Goal: Task Accomplishment & Management: Complete application form

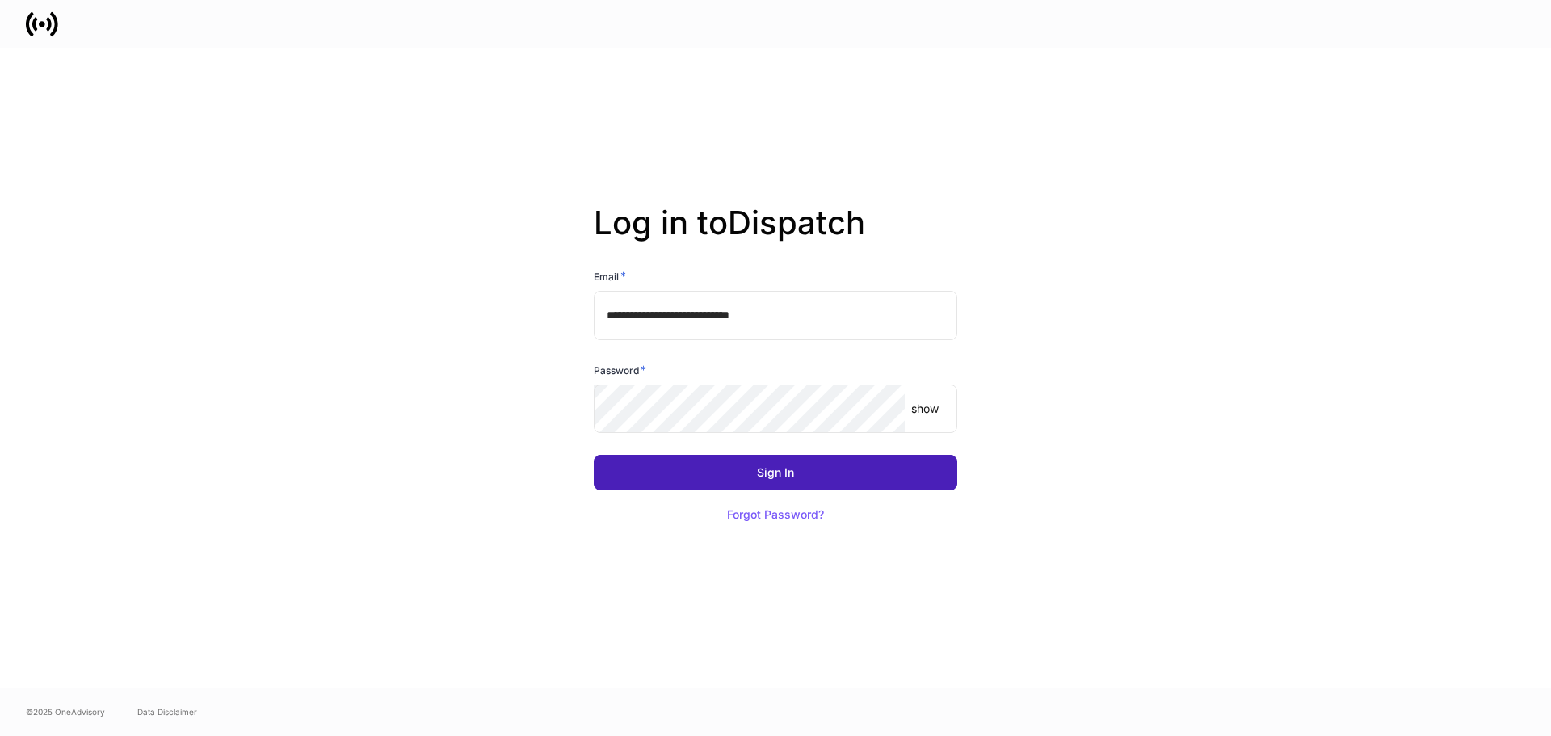
click at [726, 461] on button "Sign In" at bounding box center [776, 473] width 364 height 36
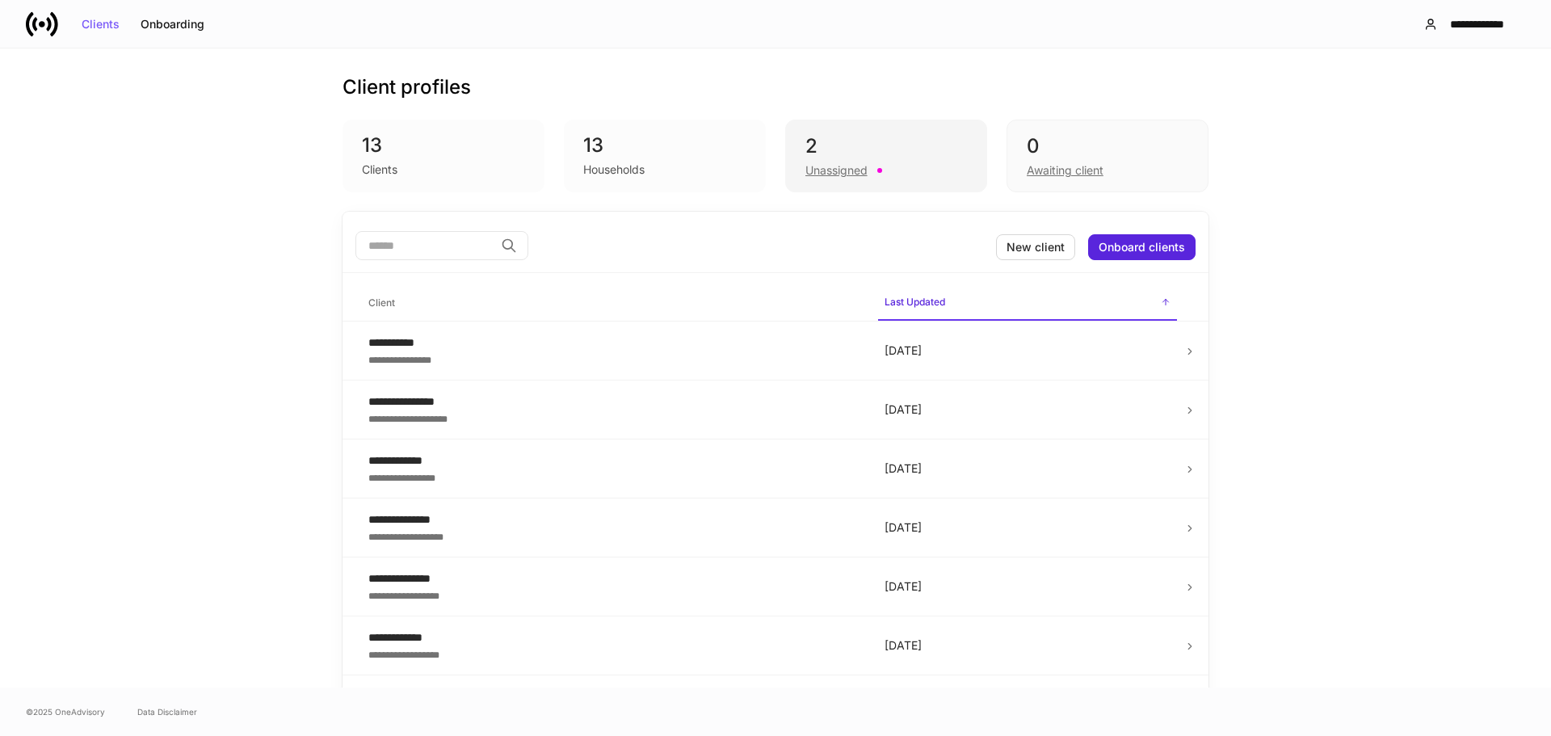
click at [838, 145] on div "2" at bounding box center [887, 146] width 162 height 26
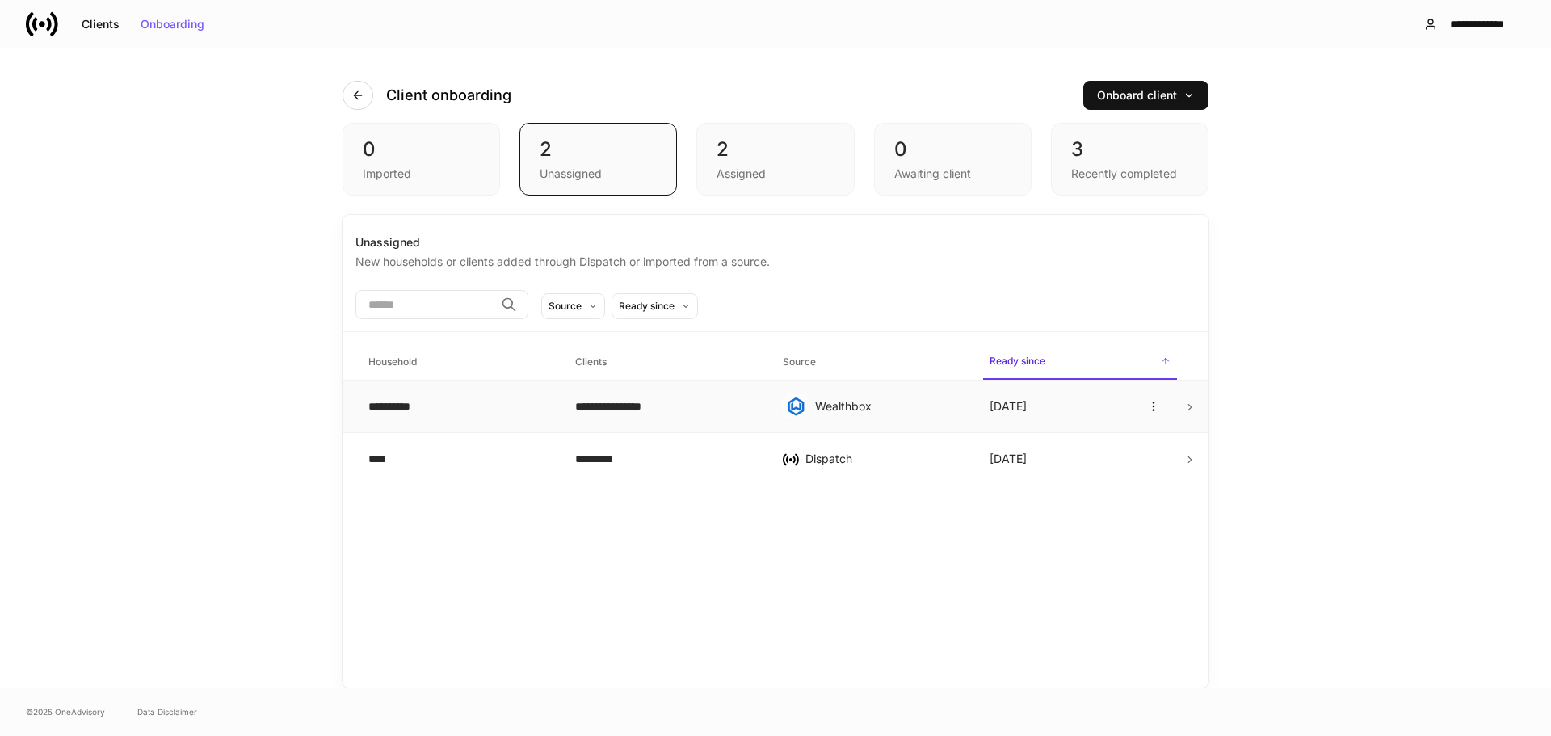
click at [883, 408] on div "Wealthbox" at bounding box center [889, 406] width 149 height 16
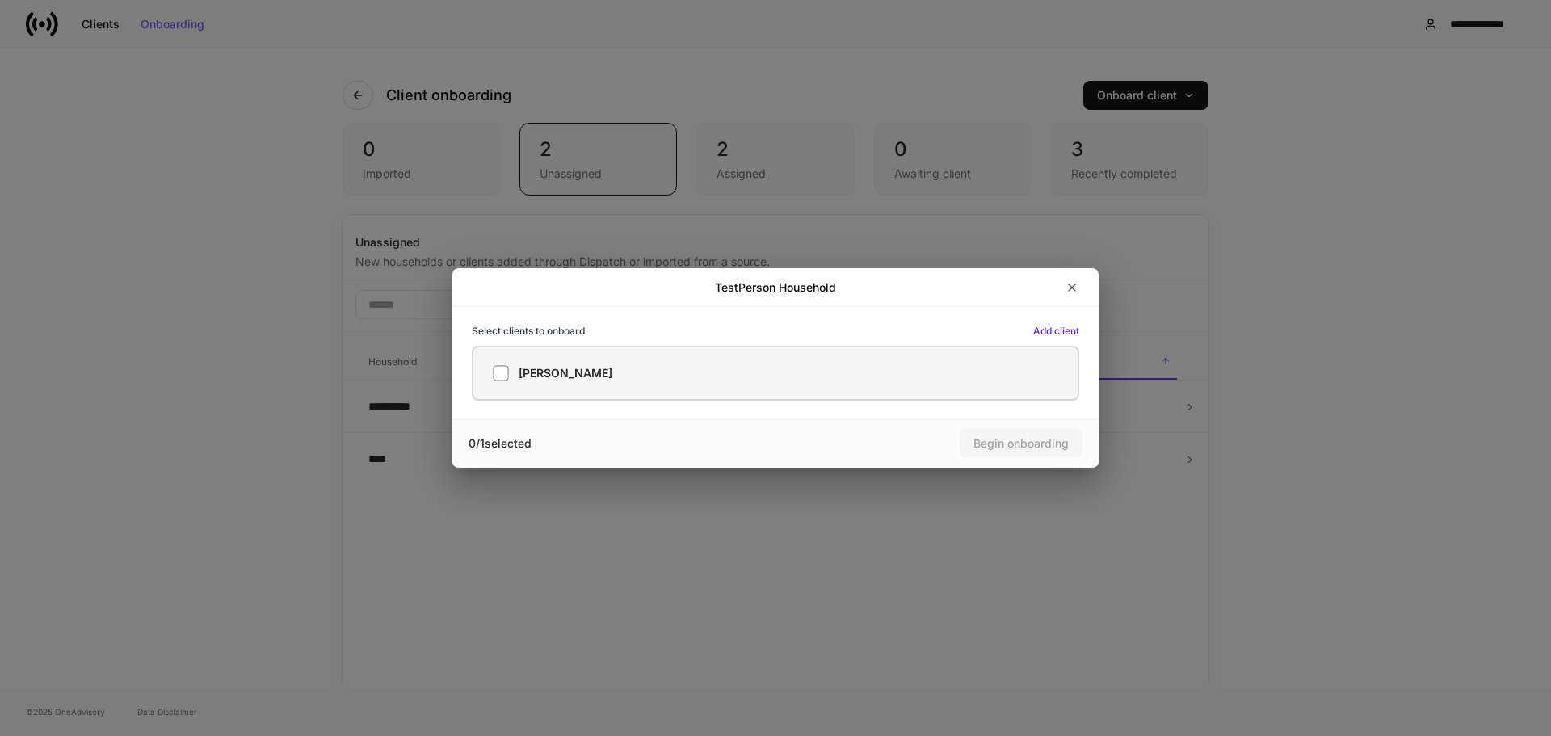
click at [581, 369] on h5 "Brian TestPerson" at bounding box center [566, 373] width 94 height 16
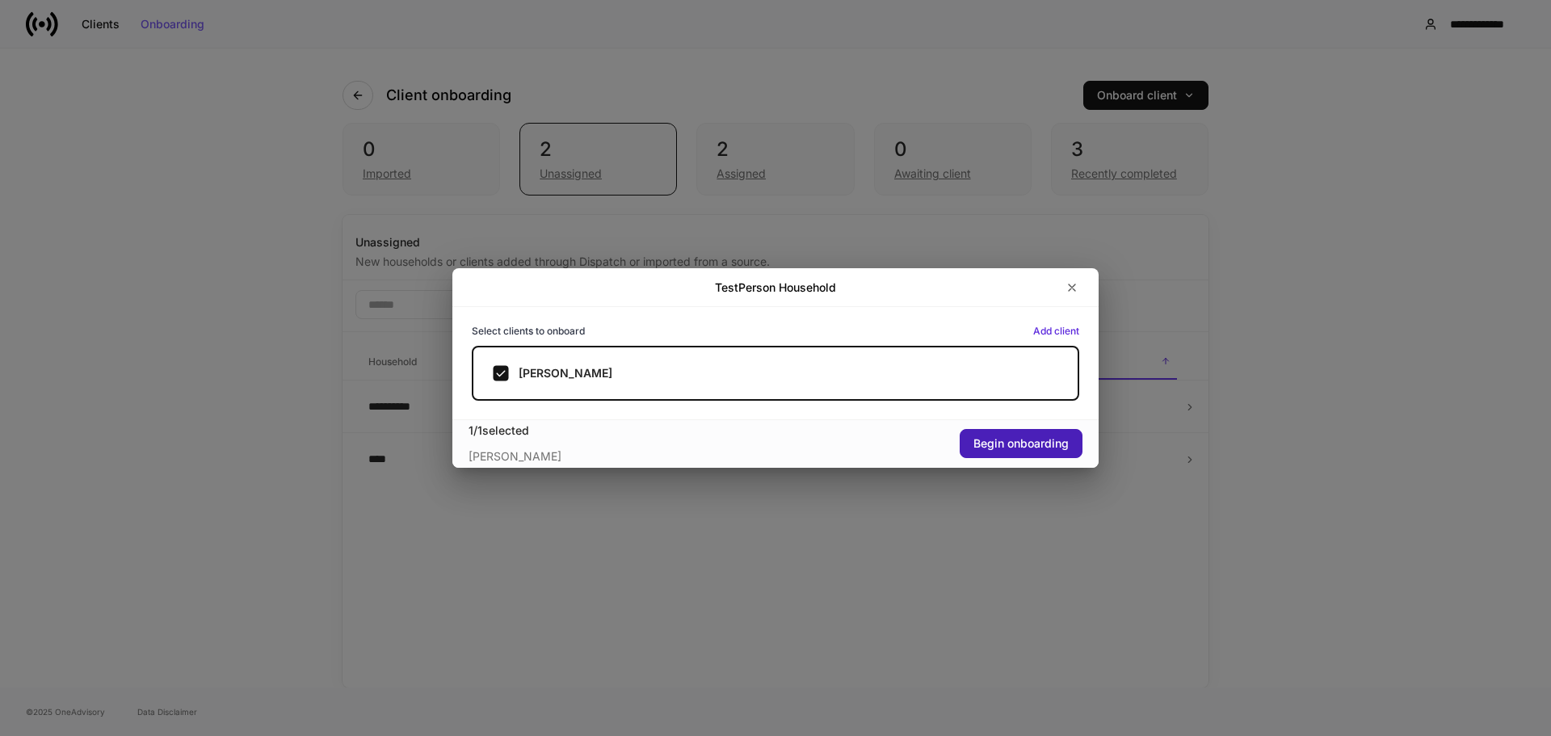
click at [986, 452] on button "Begin onboarding" at bounding box center [1021, 443] width 123 height 29
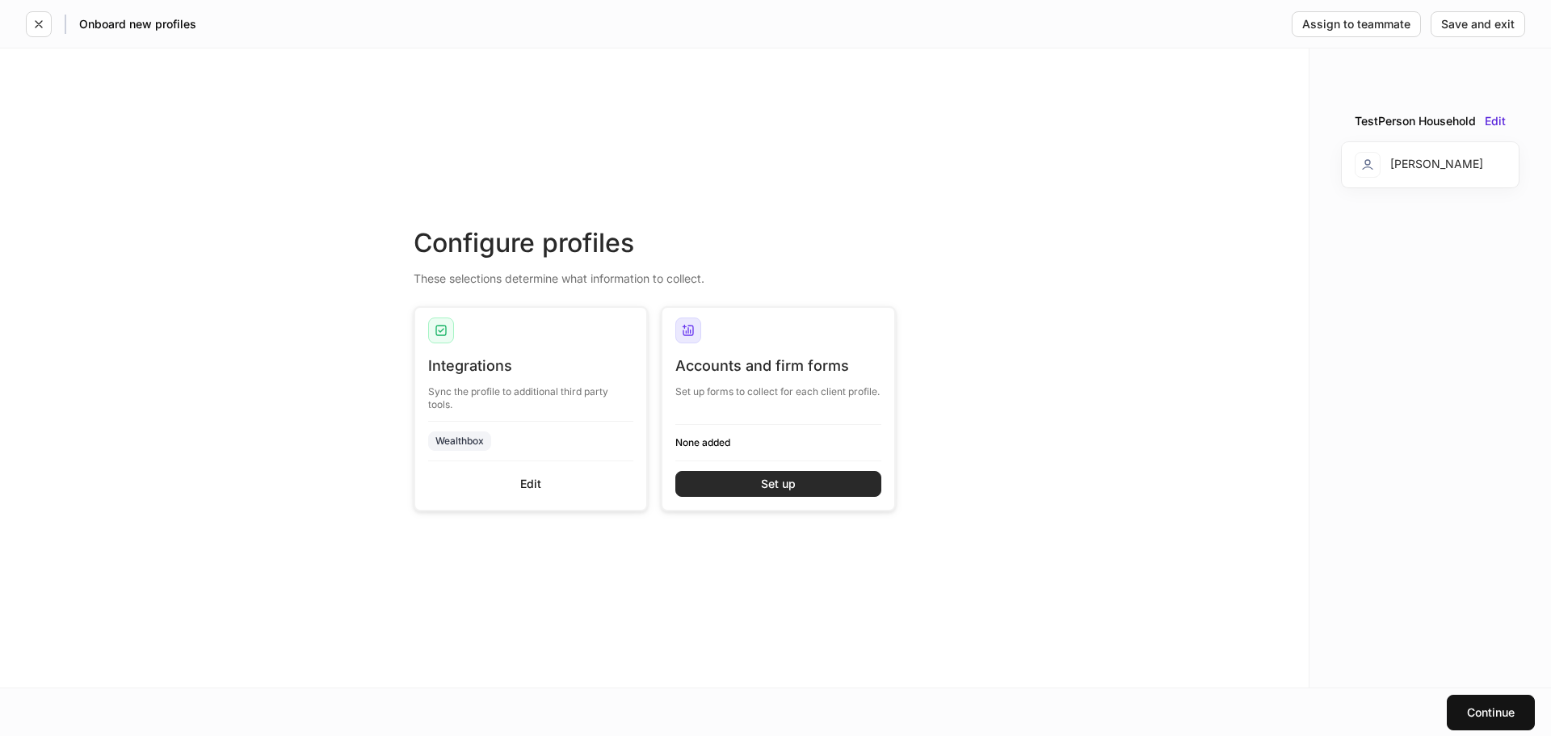
click at [822, 480] on button "Set up" at bounding box center [778, 484] width 206 height 26
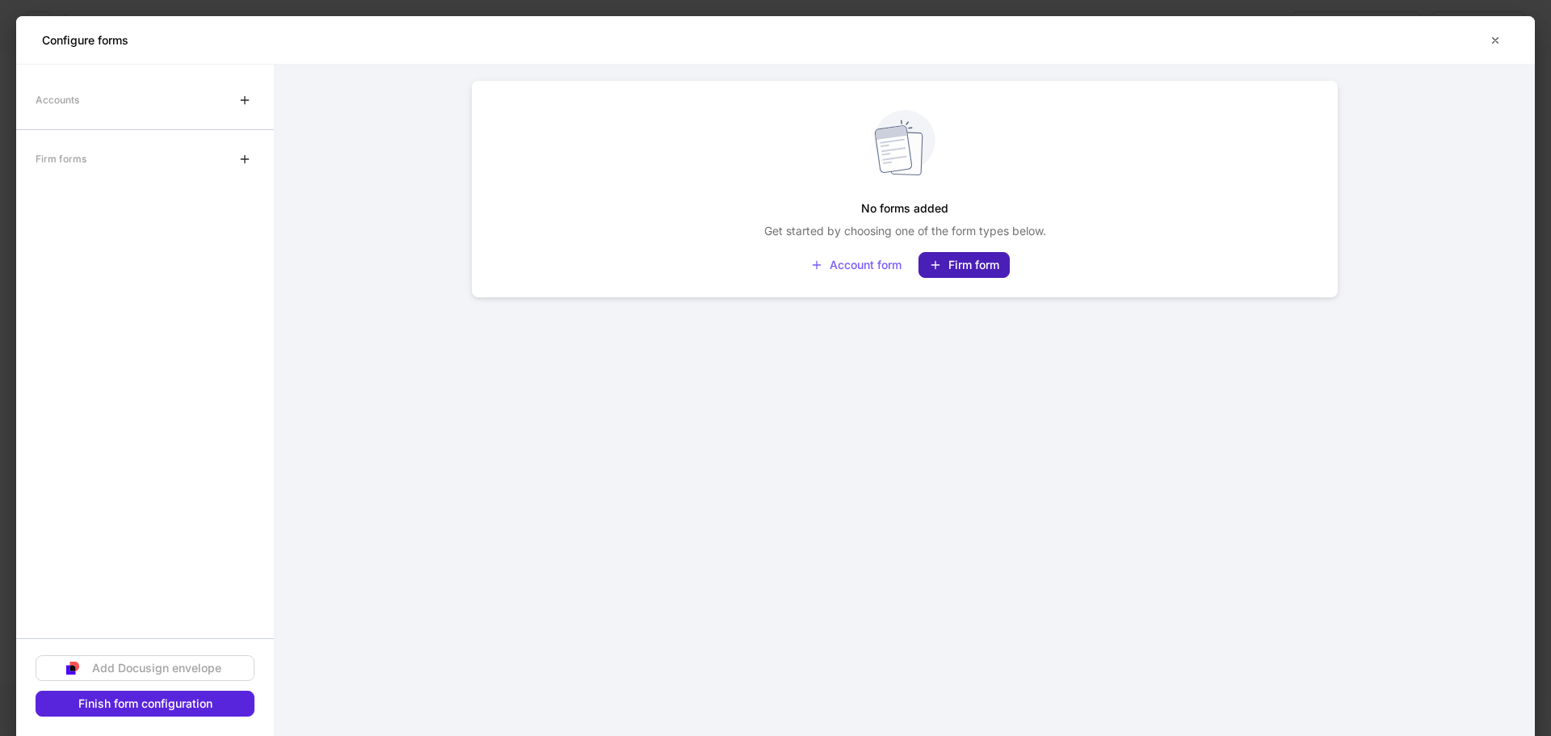
click at [953, 262] on div "Firm form" at bounding box center [964, 265] width 70 height 13
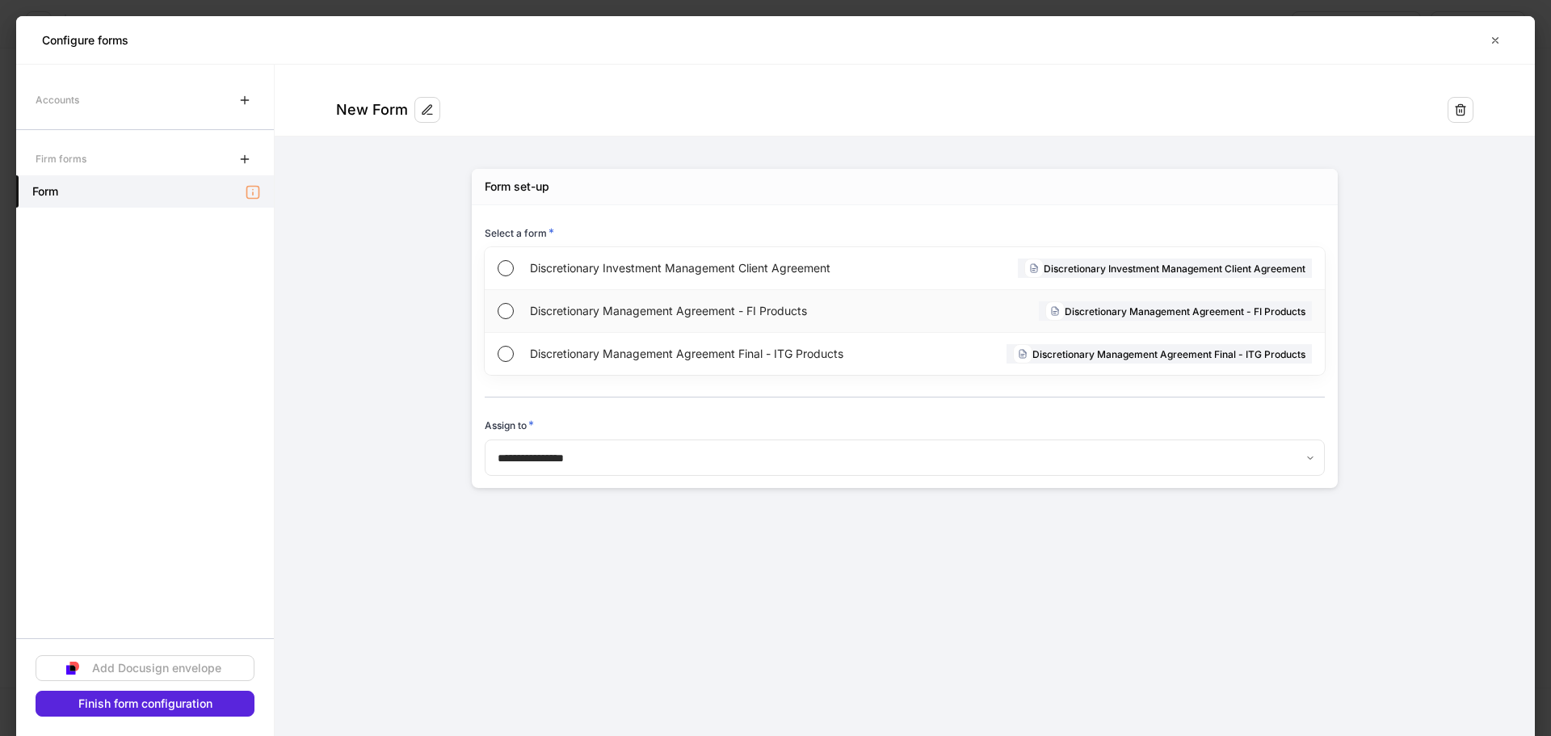
click at [1146, 300] on div "Discretionary Management Agreement - FI Products Discretionary Management Agree…" at bounding box center [905, 311] width 840 height 43
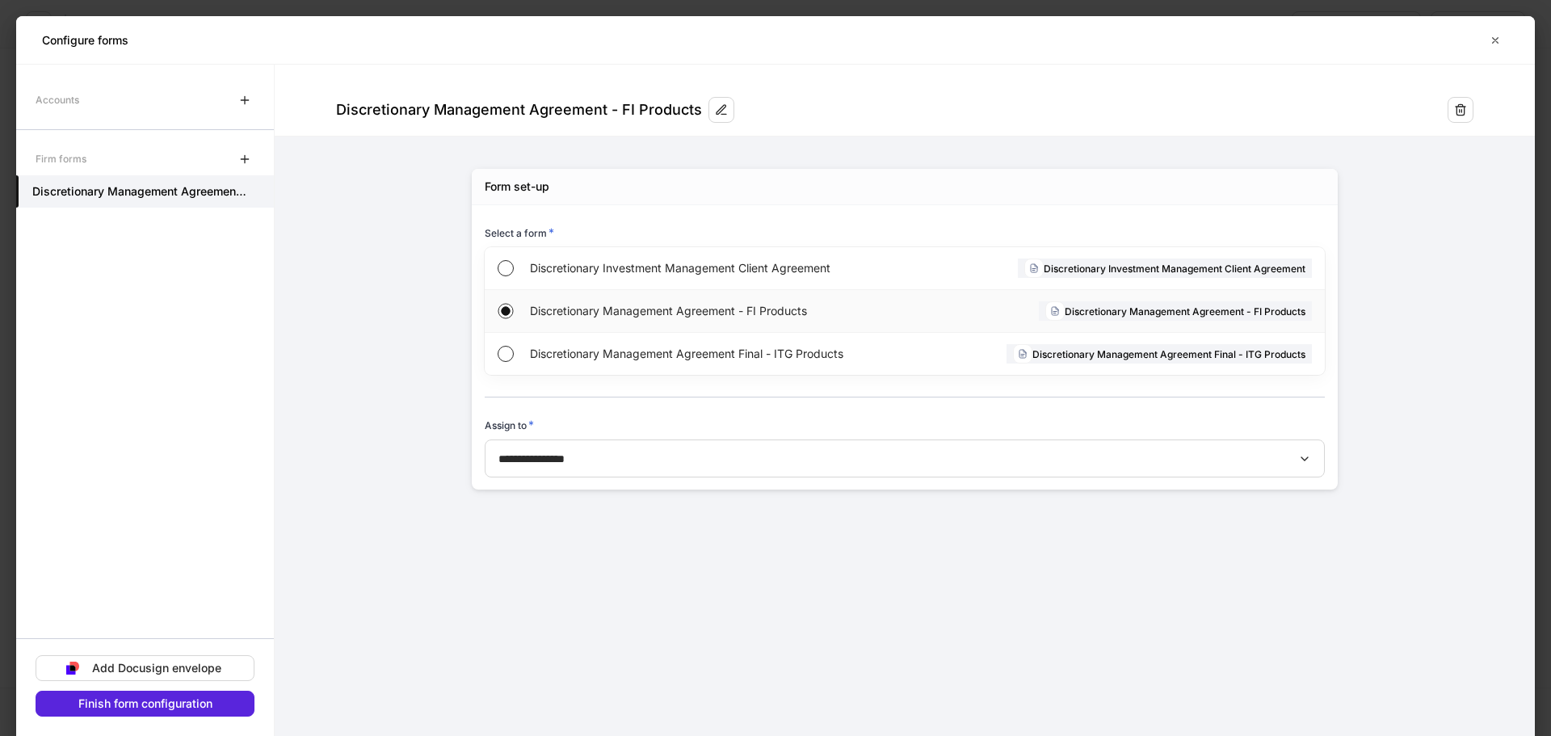
click at [1138, 308] on div "Discretionary Management Agreement - FI Products" at bounding box center [1175, 310] width 273 height 19
click at [709, 111] on button "button" at bounding box center [722, 110] width 26 height 26
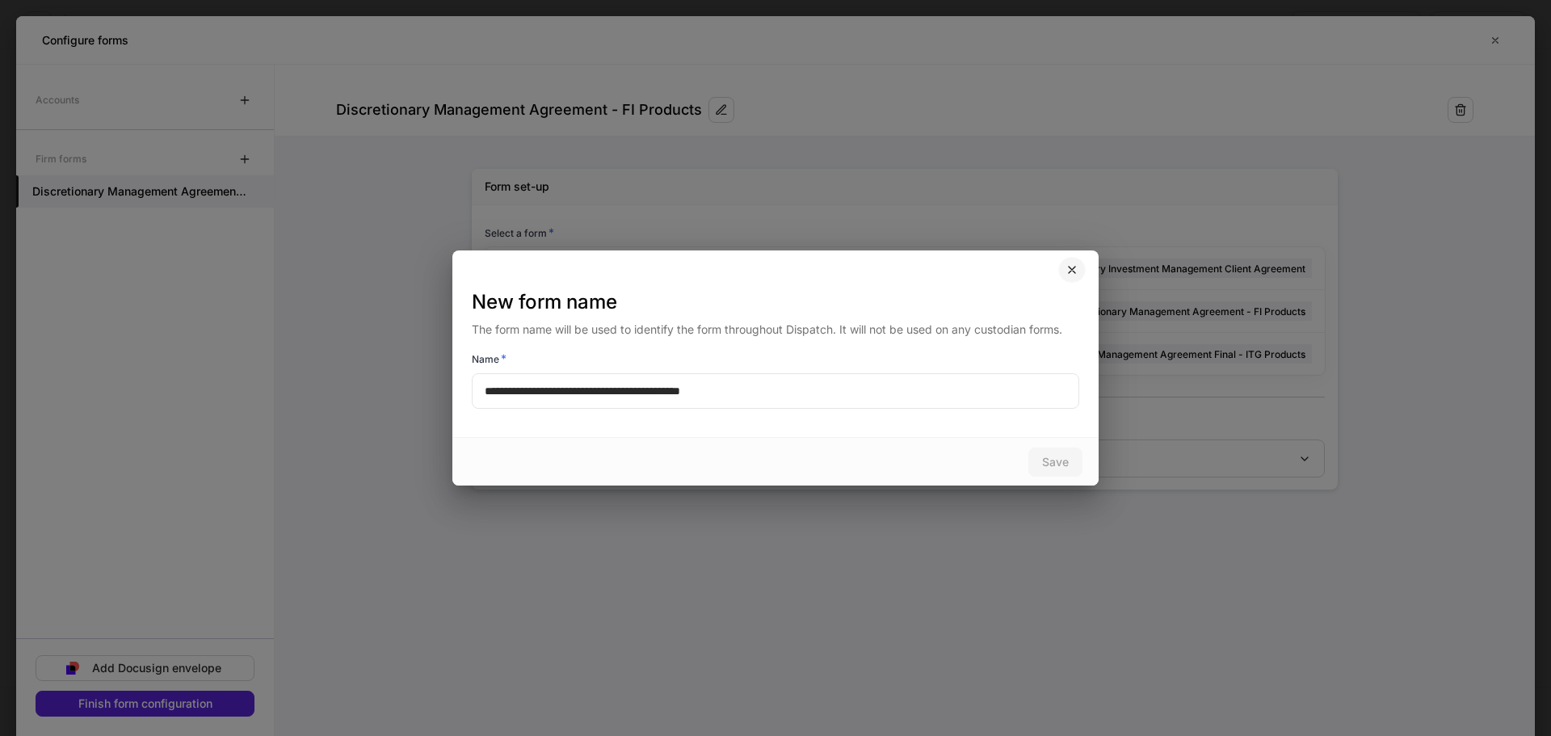
click at [1076, 264] on icon "button" at bounding box center [1072, 269] width 13 height 13
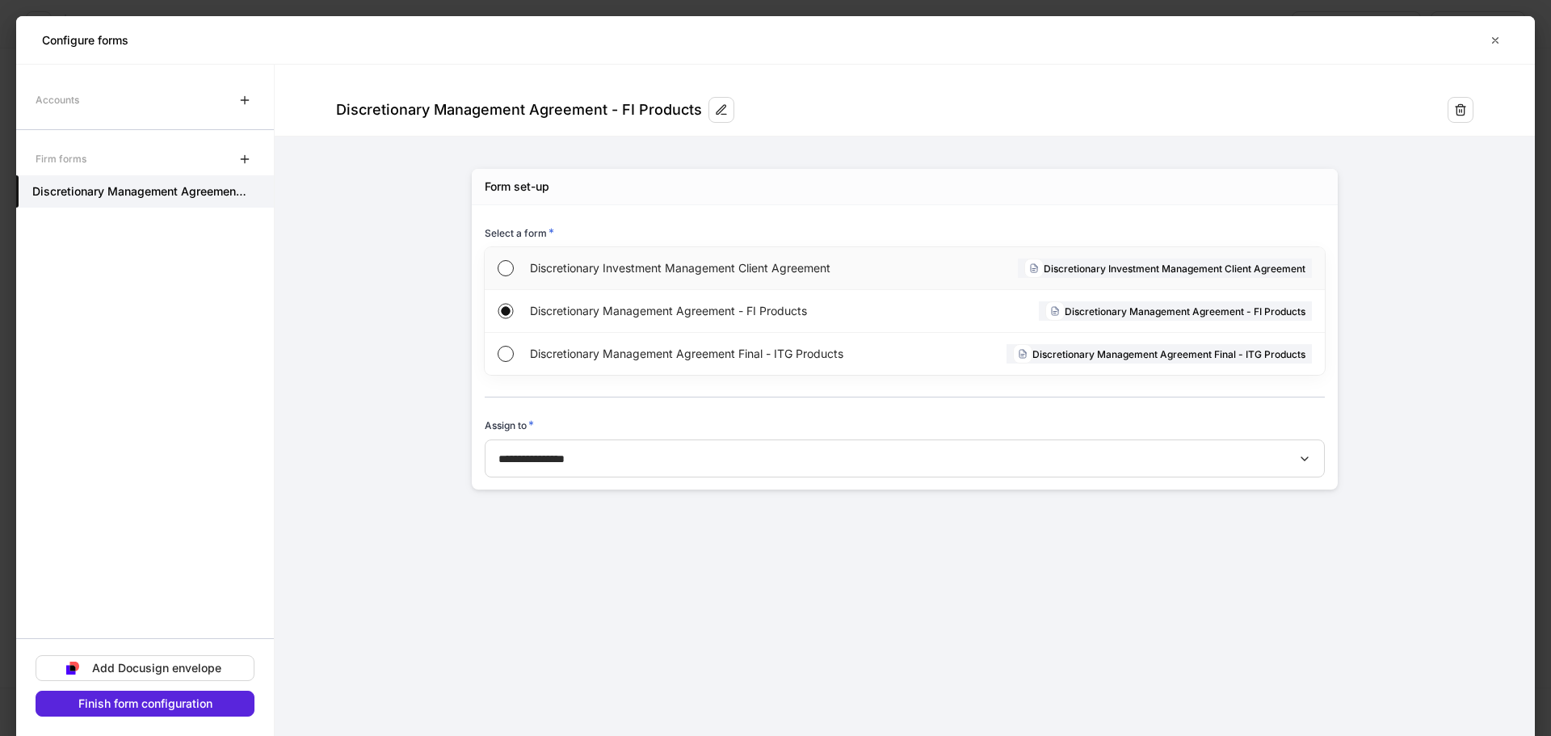
click at [981, 263] on div "Discretionary Investment Management Client Agreement Discretionary Investment M…" at bounding box center [905, 268] width 840 height 43
click at [1458, 110] on icon "button" at bounding box center [1461, 109] width 10 height 11
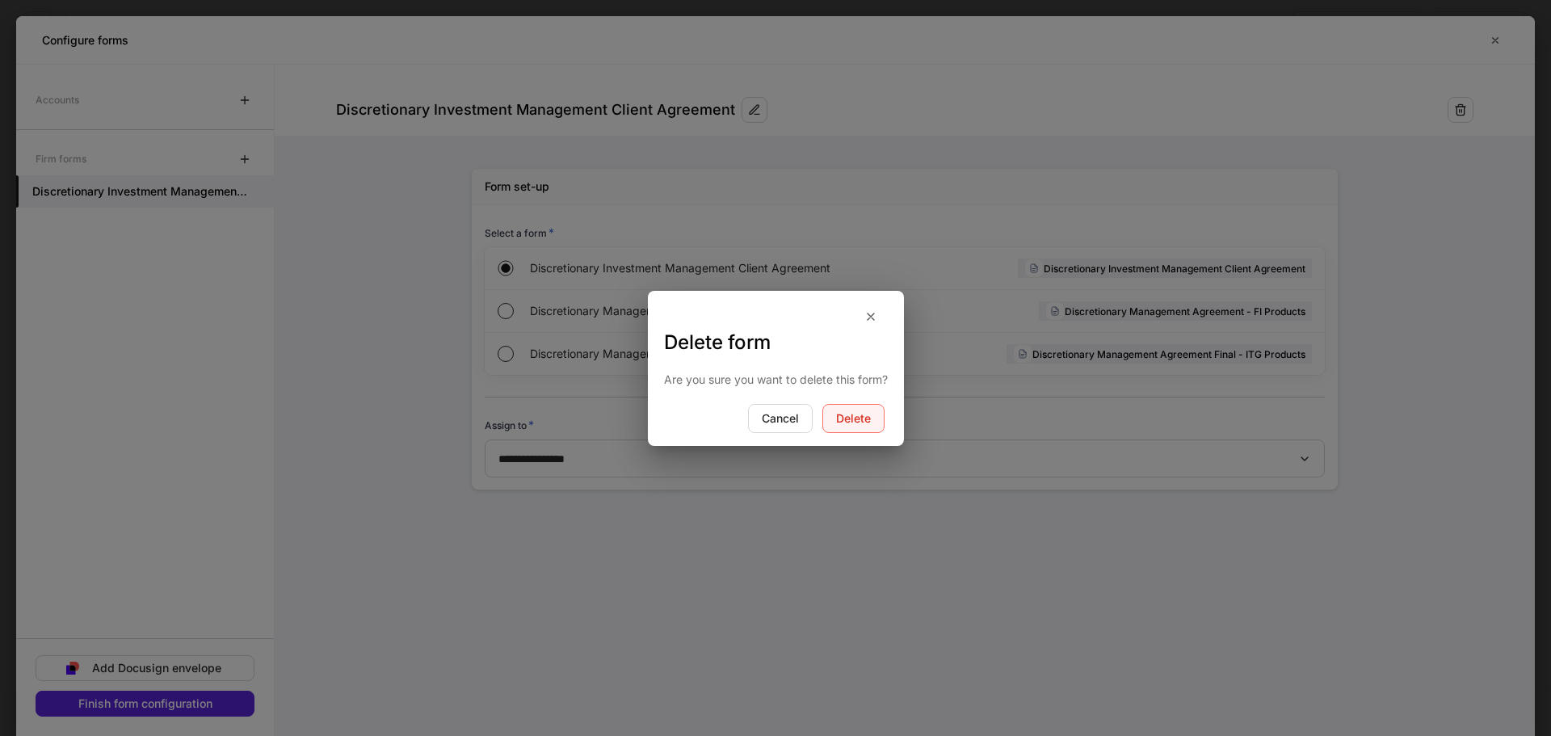
click at [853, 422] on div "Delete" at bounding box center [853, 418] width 35 height 11
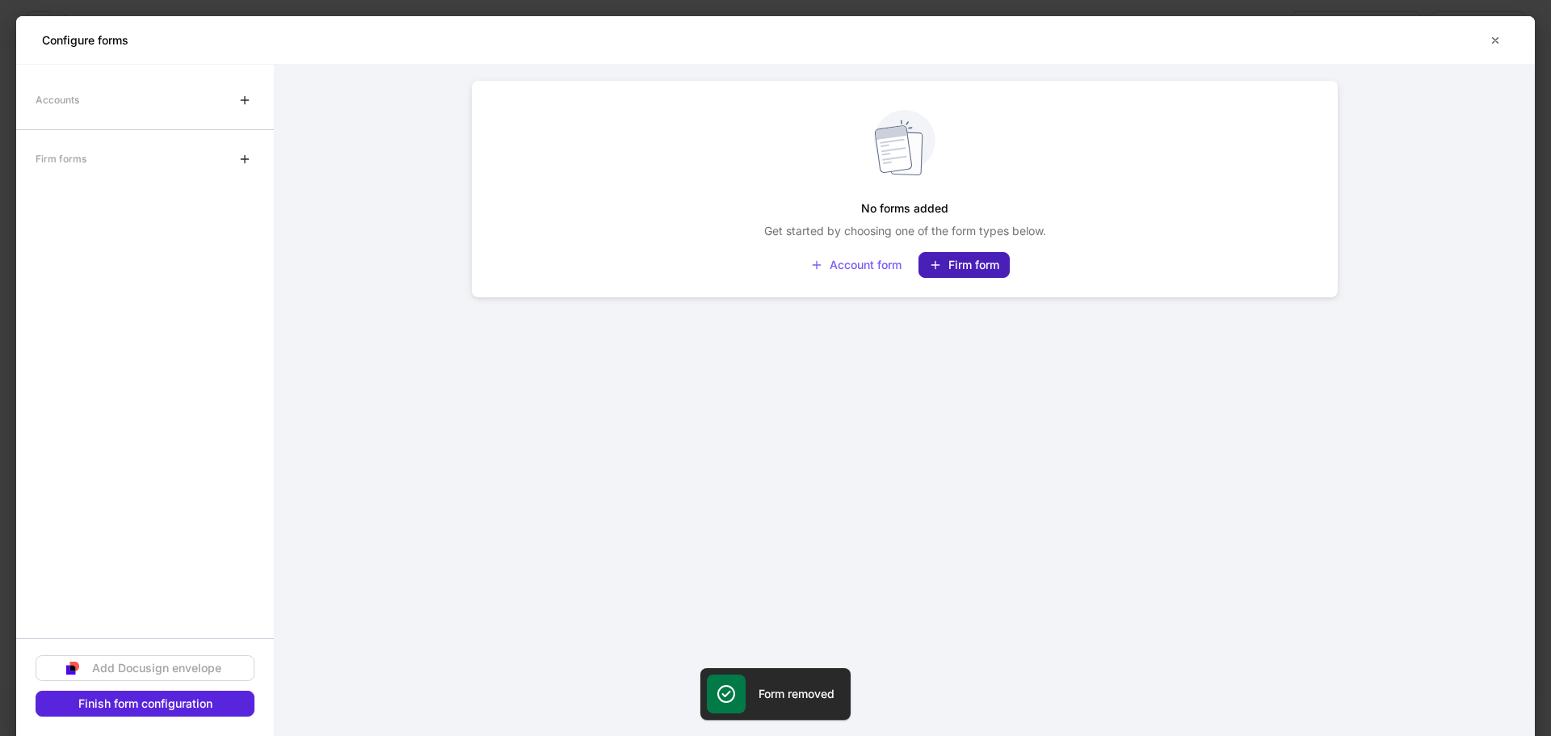
click at [972, 263] on div "Firm form" at bounding box center [964, 265] width 70 height 13
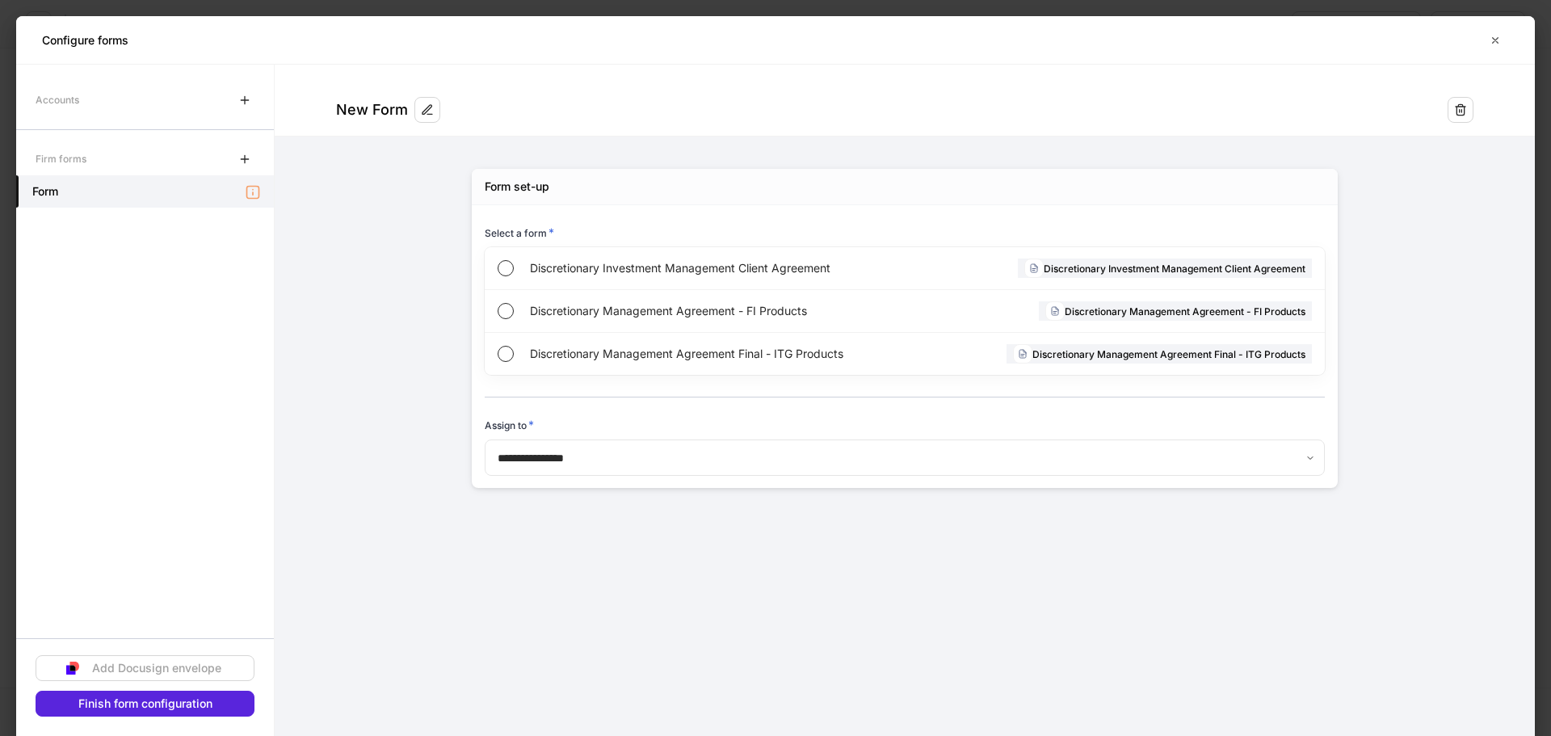
click at [389, 232] on form "**********" at bounding box center [905, 293] width 1260 height 456
click at [446, 266] on div "**********" at bounding box center [905, 329] width 970 height 384
click at [101, 449] on div "Accounts Firm forms Form" at bounding box center [145, 354] width 258 height 541
click at [273, 221] on div "Accounts Firm forms Form" at bounding box center [145, 354] width 258 height 541
